Goal: Book appointment/travel/reservation

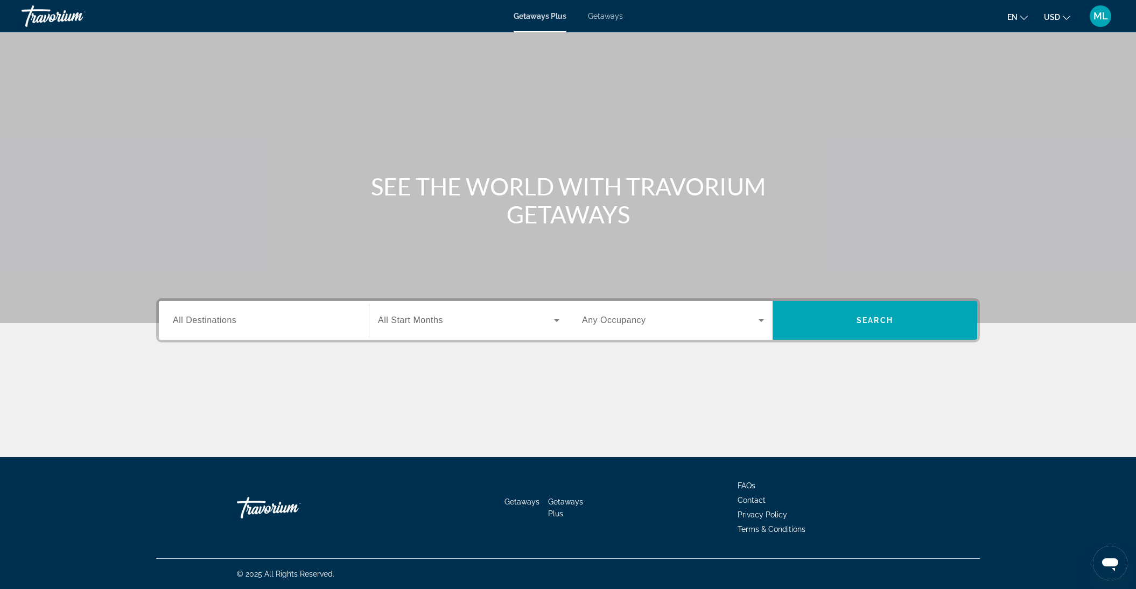
click at [600, 17] on span "Getaways" at bounding box center [605, 16] width 35 height 9
click at [192, 320] on span "All Destinations" at bounding box center [205, 320] width 64 height 9
click at [192, 320] on input "Destination All Destinations" at bounding box center [264, 321] width 182 height 13
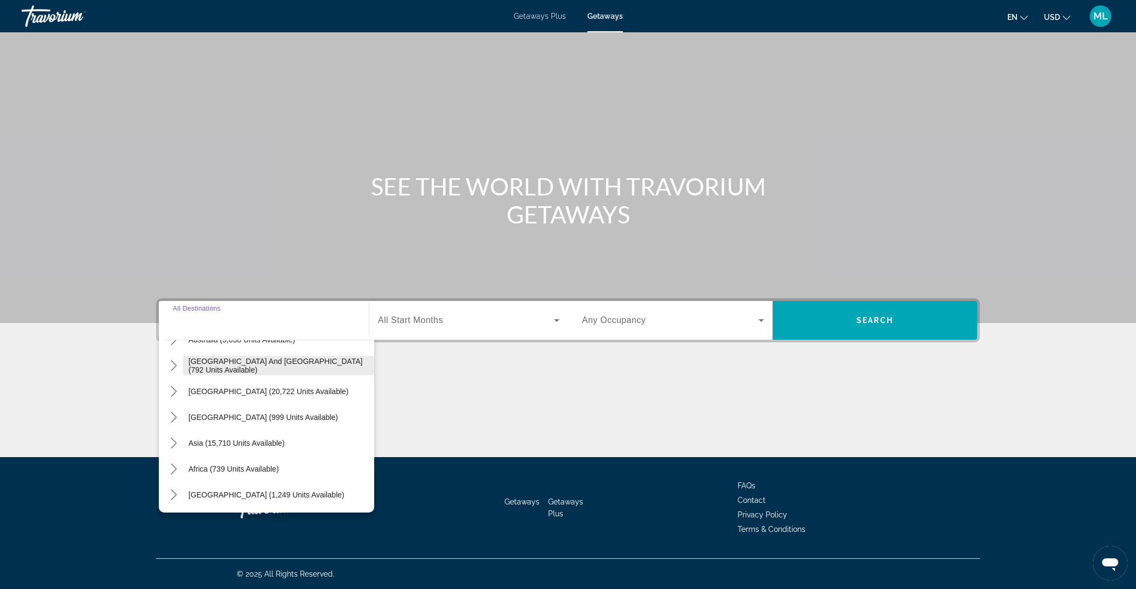
scroll to position [55, 0]
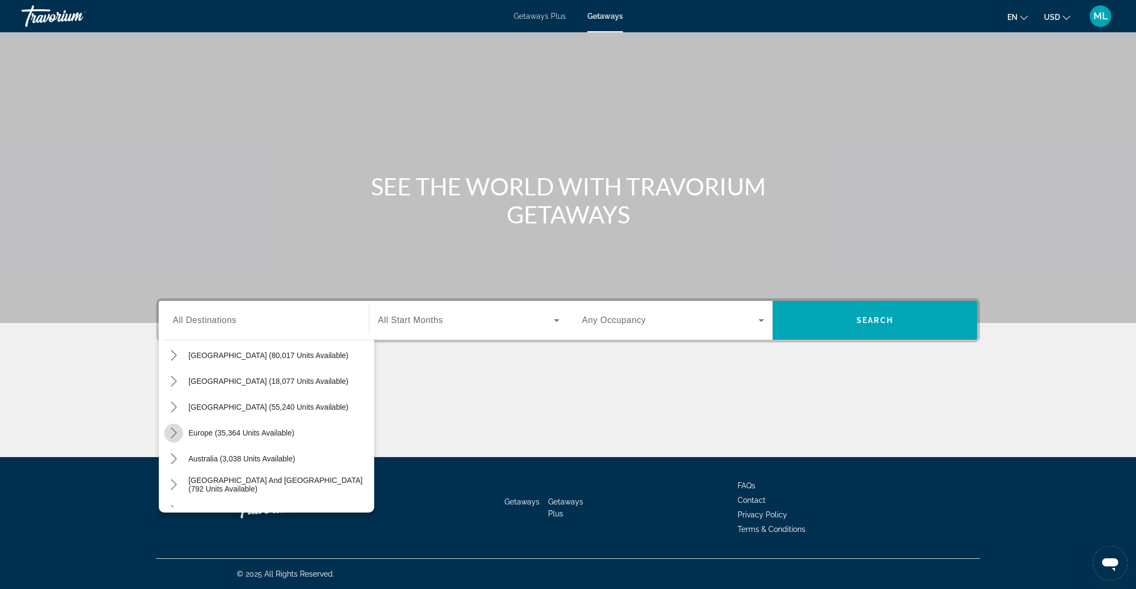
click at [173, 432] on icon "Toggle Europe (35,364 units available) submenu" at bounding box center [174, 433] width 11 height 11
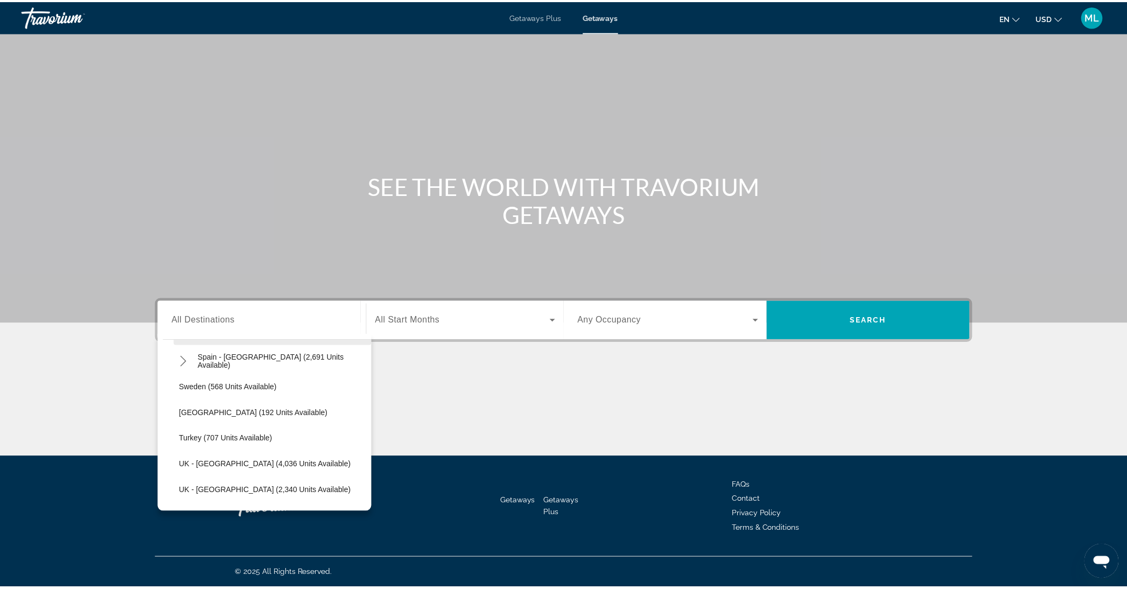
scroll to position [613, 0]
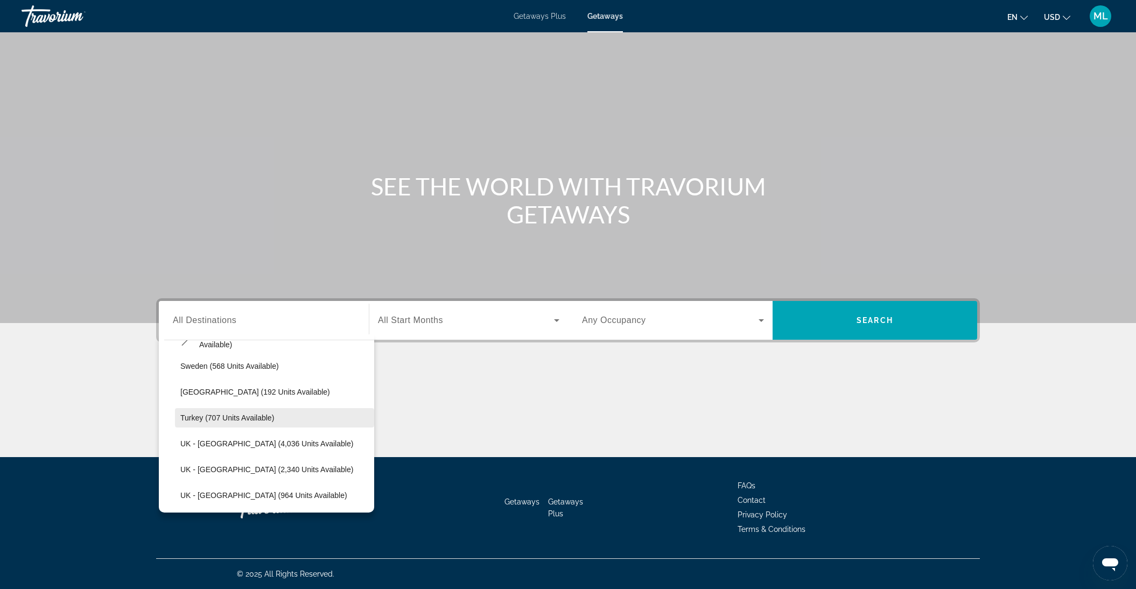
click at [204, 417] on span "Turkey (707 units available)" at bounding box center [227, 418] width 94 height 9
type input "**********"
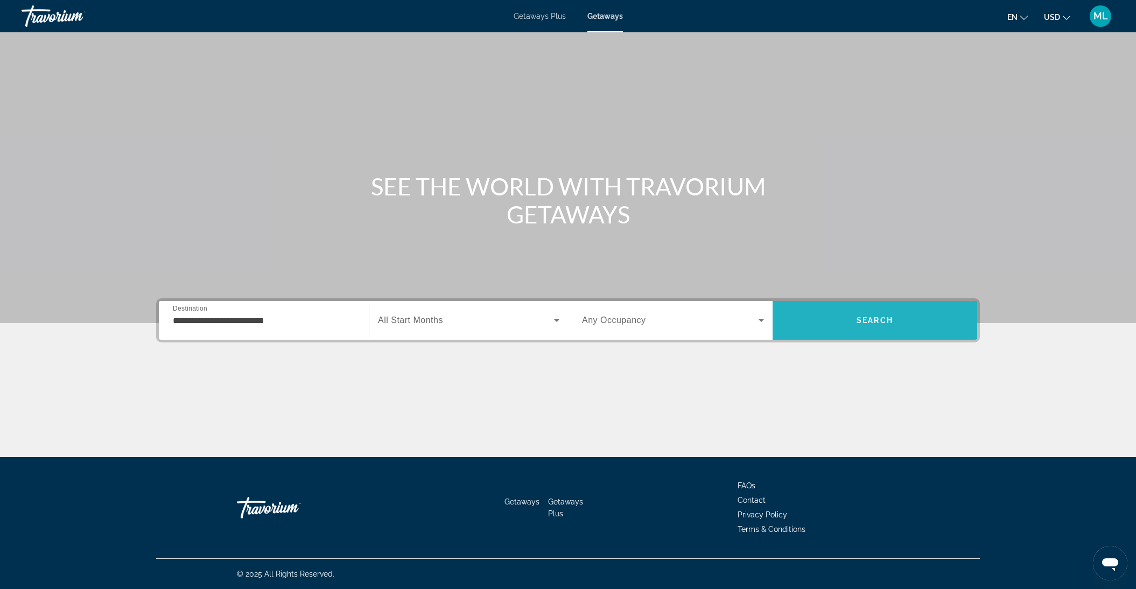
click at [834, 325] on span "Search" at bounding box center [875, 321] width 205 height 26
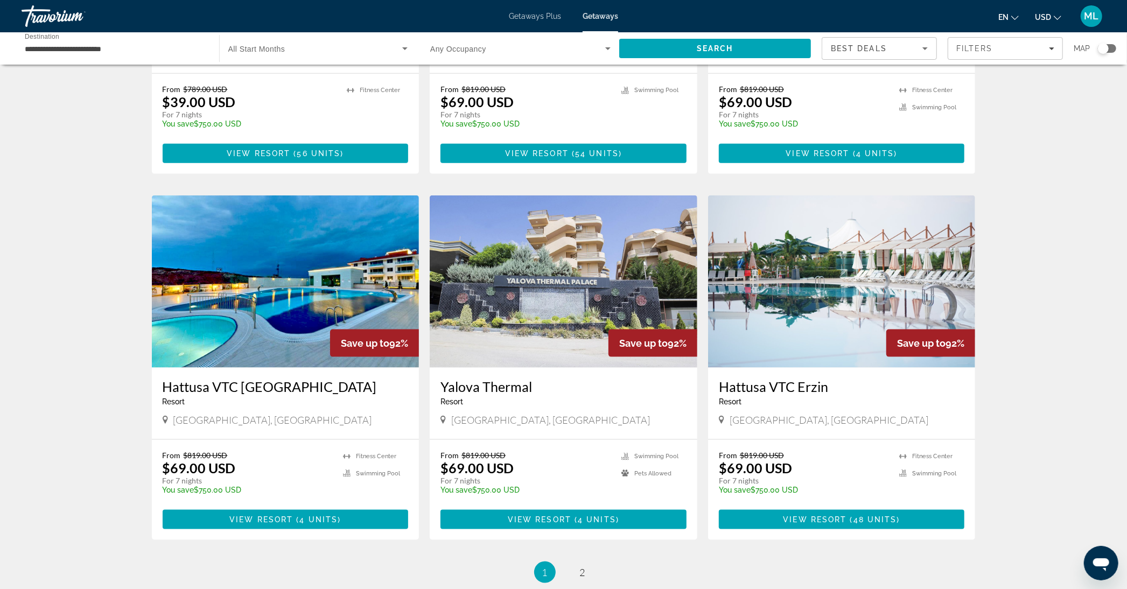
scroll to position [973, 0]
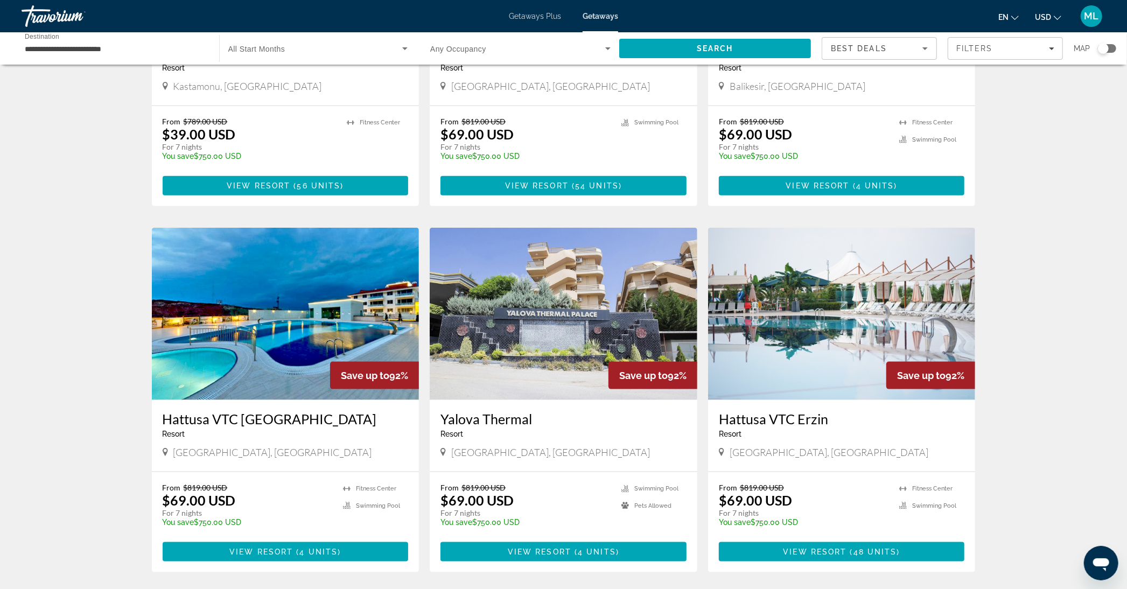
click at [281, 352] on img "Main content" at bounding box center [286, 314] width 268 height 172
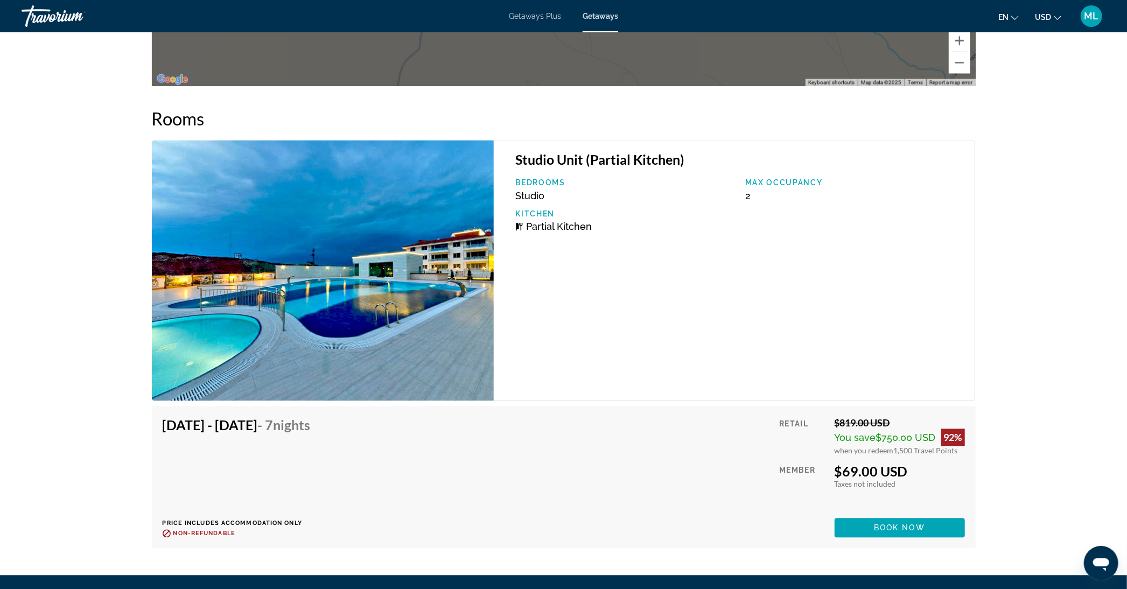
scroll to position [1795, 0]
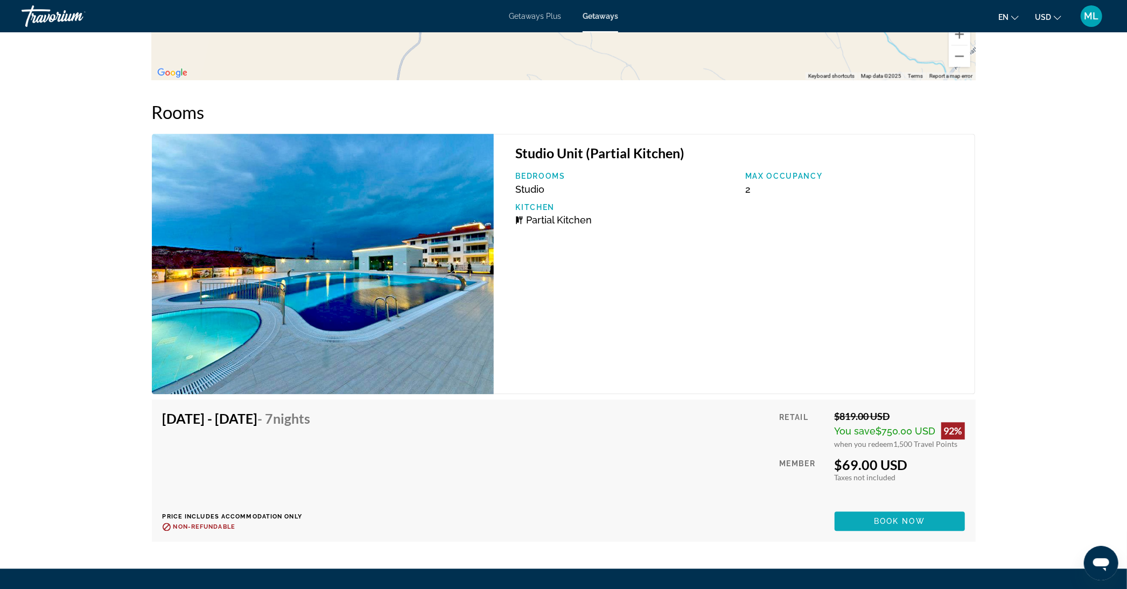
click at [886, 517] on span "Book now" at bounding box center [899, 521] width 51 height 9
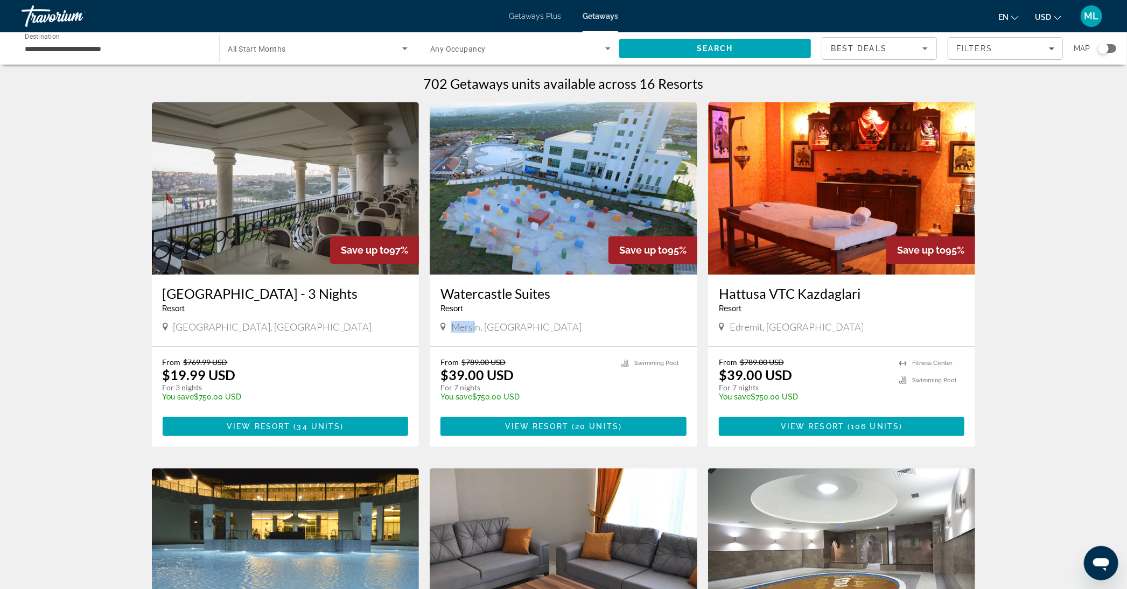
drag, startPoint x: 450, startPoint y: 326, endPoint x: 474, endPoint y: 329, distance: 24.9
click at [474, 329] on div "Mersin, [GEOGRAPHIC_DATA]" at bounding box center [564, 327] width 246 height 12
click at [575, 329] on div "Mersin, [GEOGRAPHIC_DATA]" at bounding box center [564, 327] width 246 height 12
click at [739, 327] on span "Edremit, [GEOGRAPHIC_DATA]" at bounding box center [797, 327] width 134 height 12
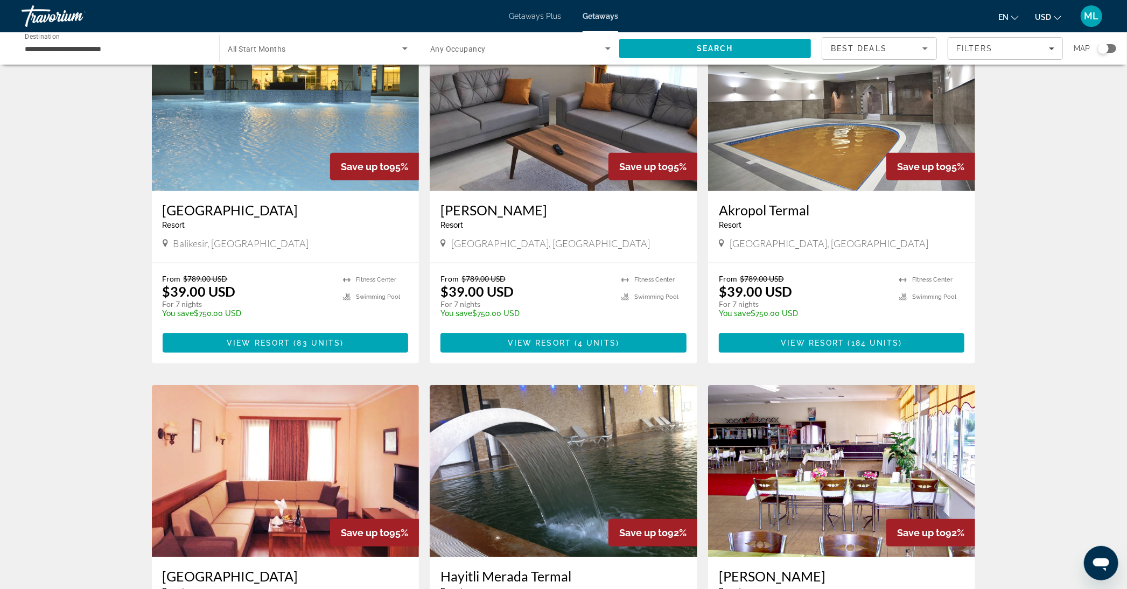
scroll to position [478, 0]
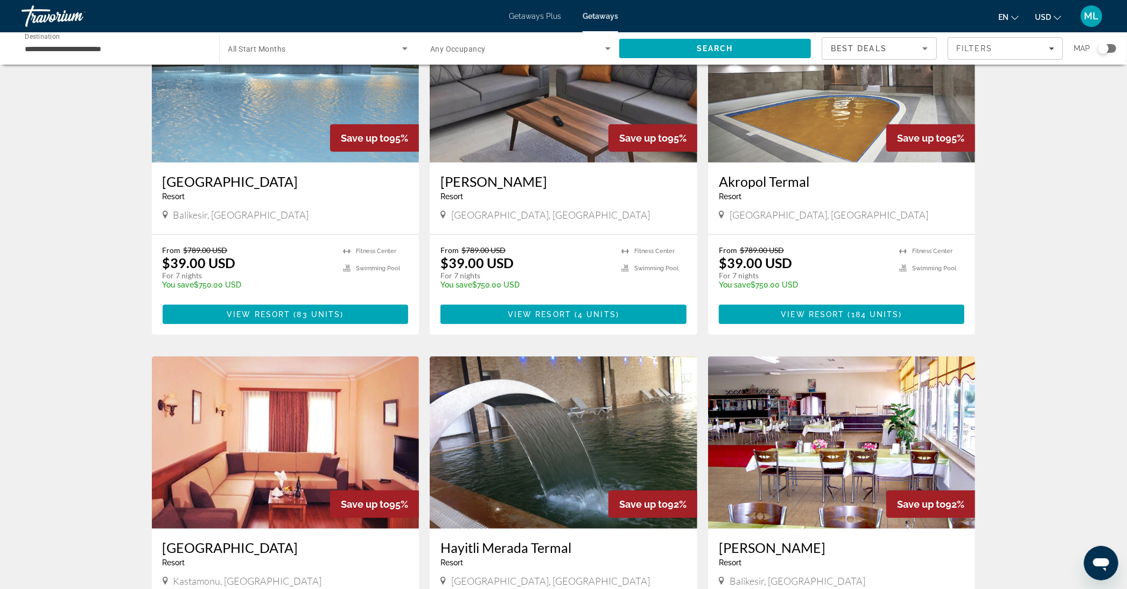
click at [191, 217] on span "Balikesir, [GEOGRAPHIC_DATA]" at bounding box center [241, 215] width 136 height 12
click at [459, 213] on span "[GEOGRAPHIC_DATA], [GEOGRAPHIC_DATA]" at bounding box center [550, 215] width 199 height 12
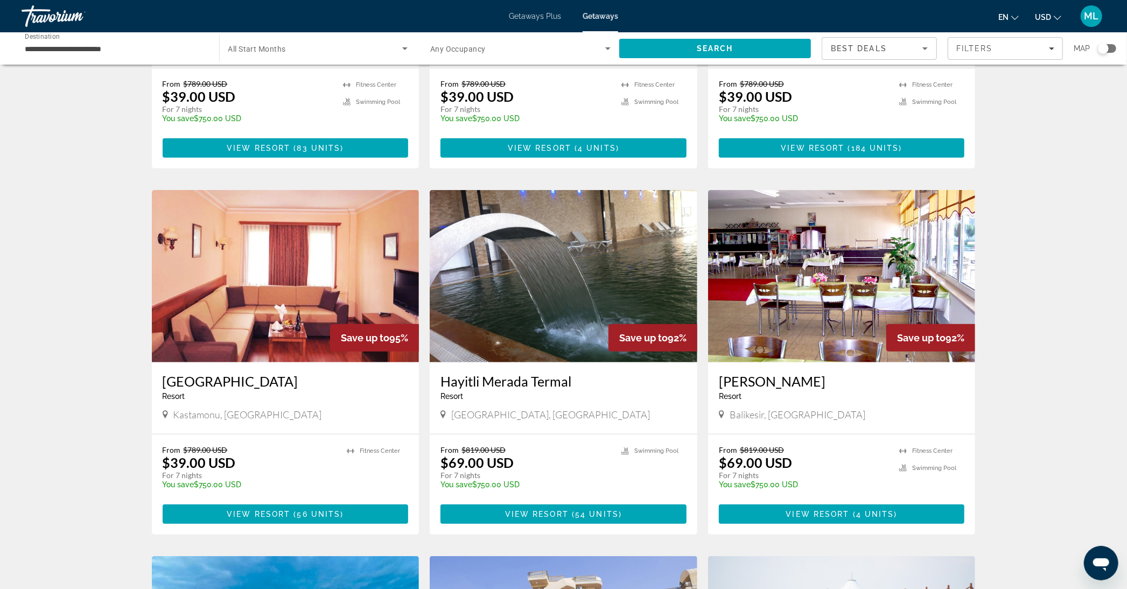
scroll to position [658, 0]
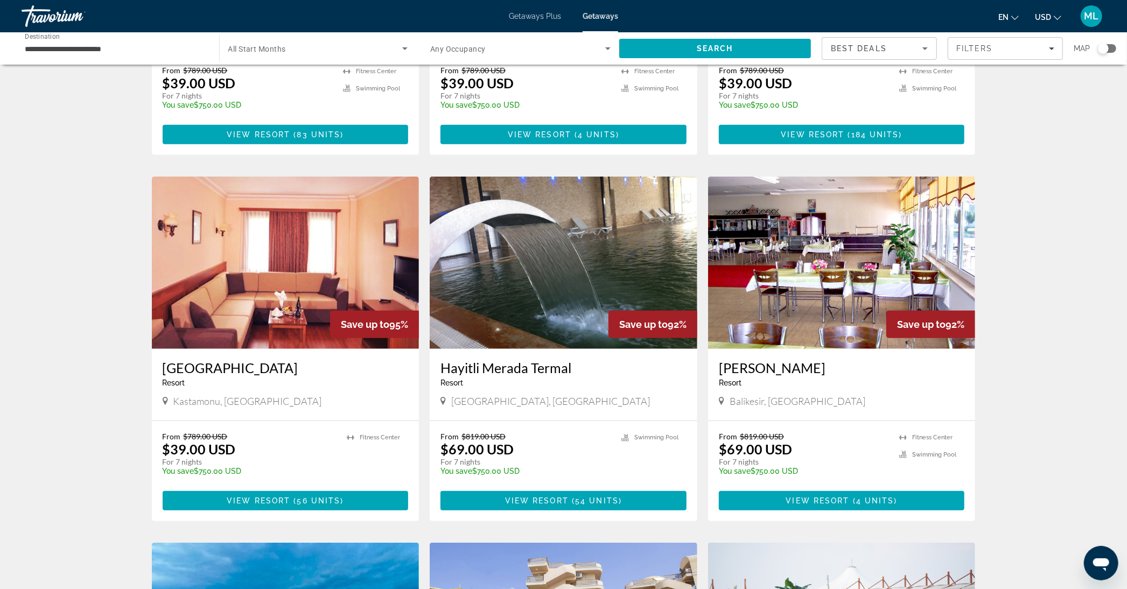
click at [462, 401] on span "[GEOGRAPHIC_DATA], [GEOGRAPHIC_DATA]" at bounding box center [550, 401] width 199 height 12
click at [196, 401] on span "Kastamonu, [GEOGRAPHIC_DATA]" at bounding box center [247, 401] width 149 height 12
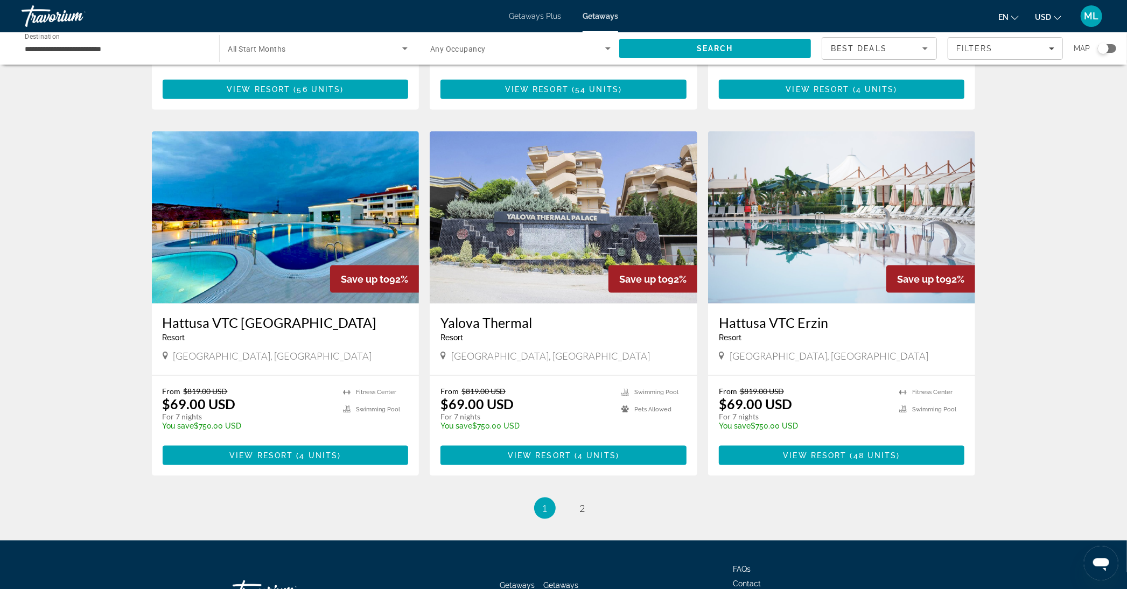
scroll to position [1077, 0]
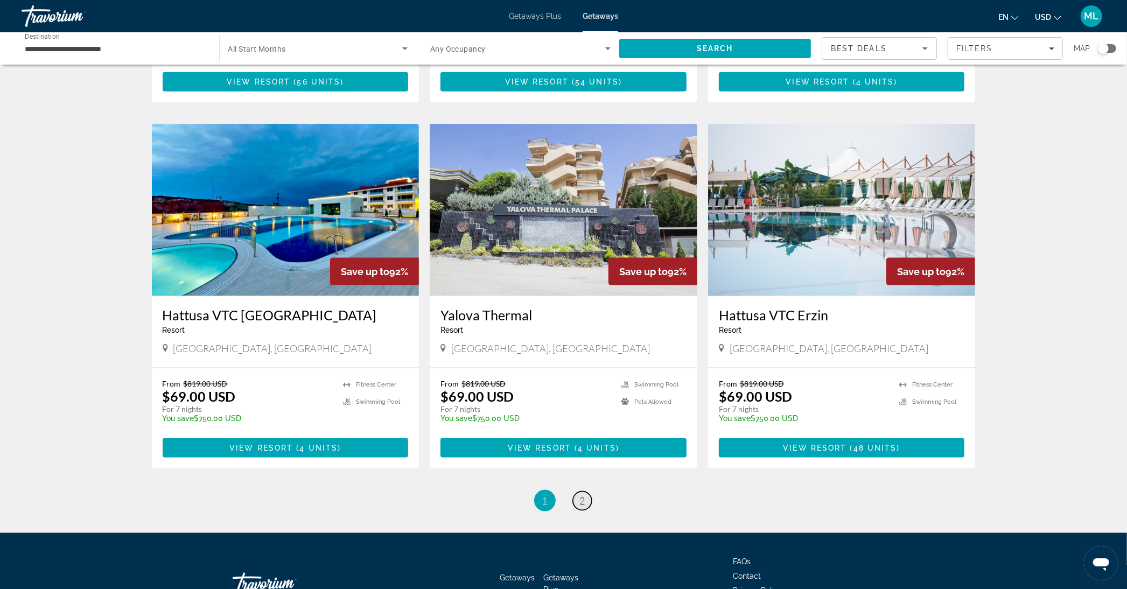
click at [578, 499] on link "page 2" at bounding box center [582, 501] width 19 height 19
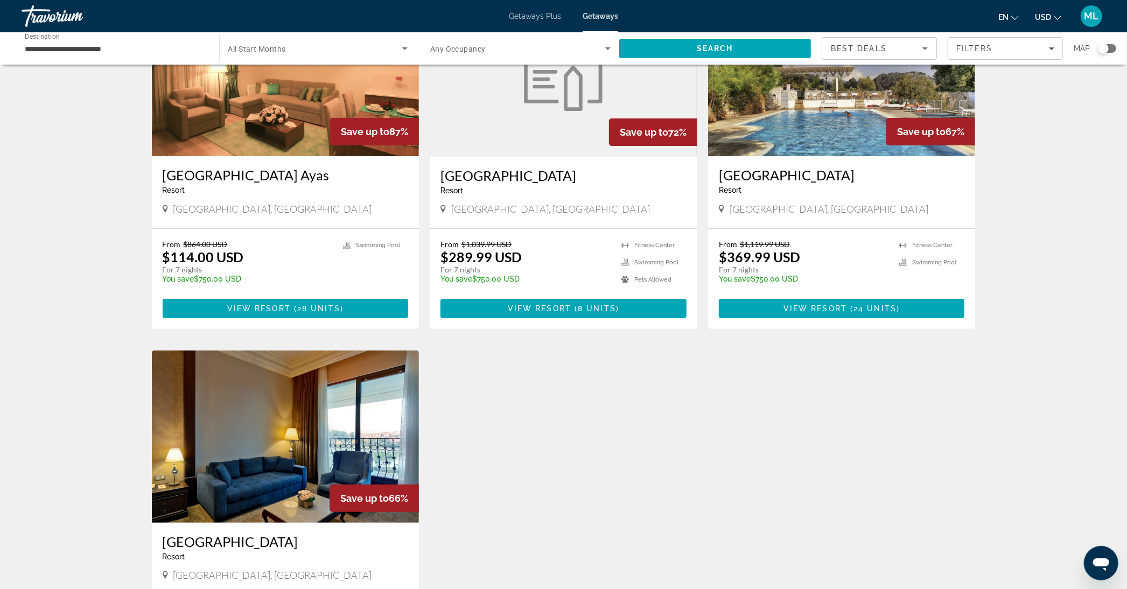
scroll to position [120, 0]
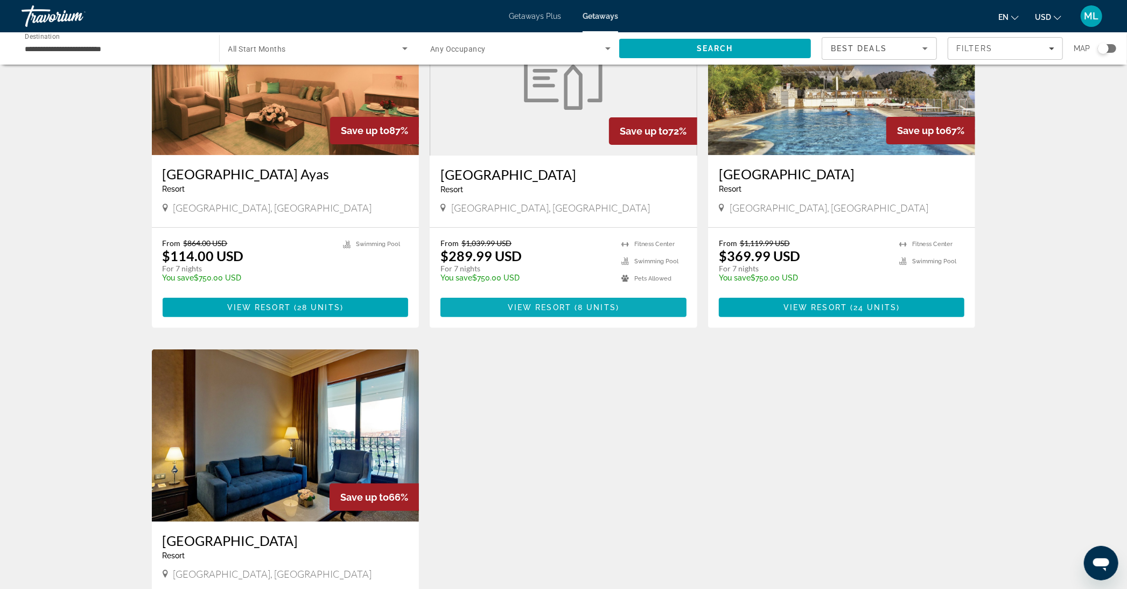
click at [556, 308] on span "View Resort" at bounding box center [540, 307] width 64 height 9
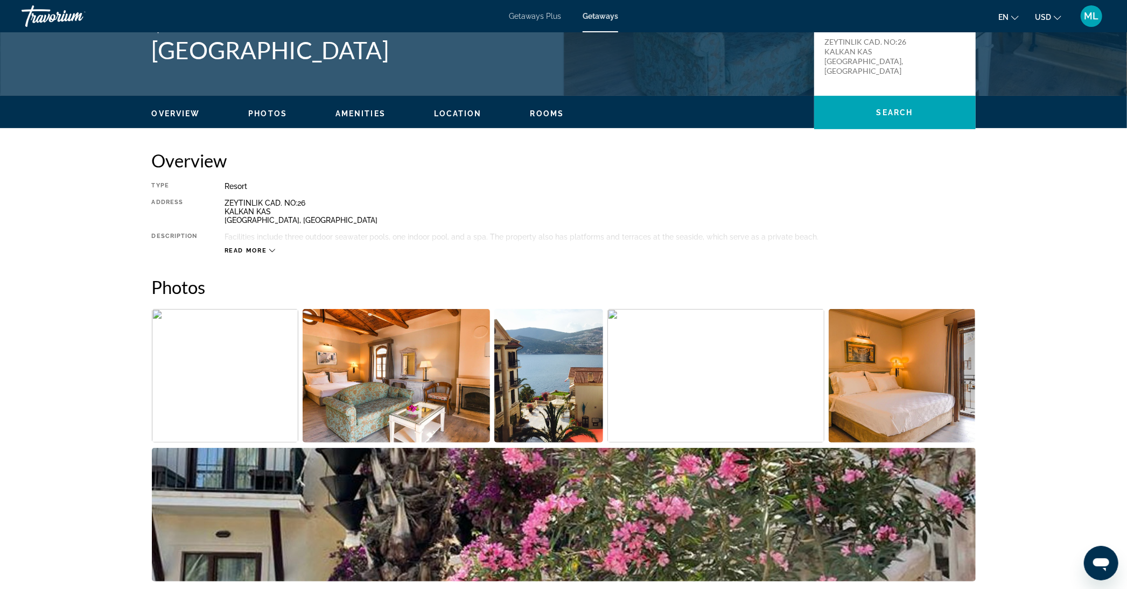
scroll to position [102, 0]
